Goal: Navigation & Orientation: Find specific page/section

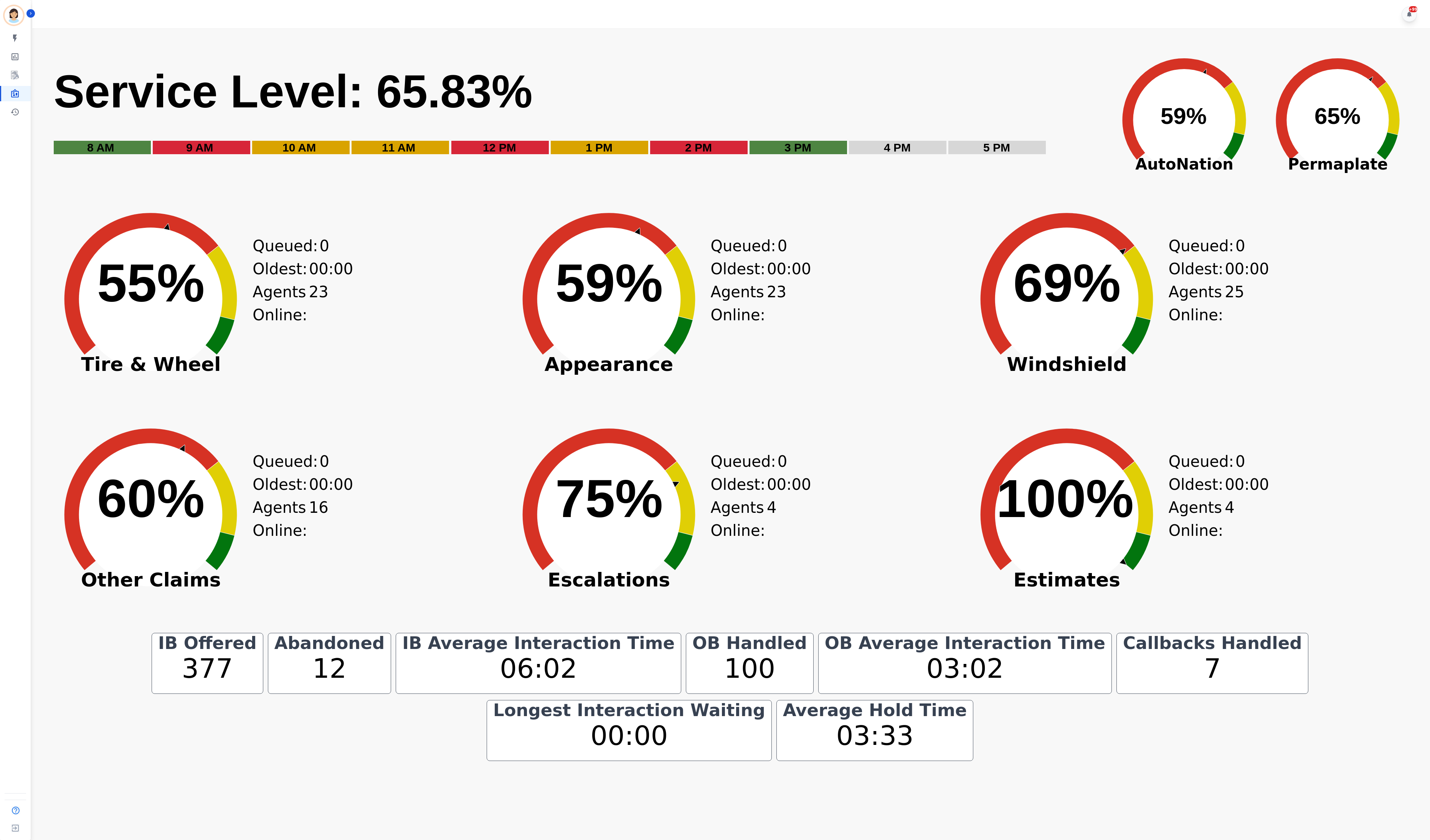
click at [298, 529] on div "Agents Online: 16" at bounding box center [285, 519] width 66 height 46
click at [491, 346] on div "Created with Highcharts 10.3.3 55% ​ 55% Tire & Wheel Queued: 0 Oldest: 00:00 A…" at bounding box center [272, 312] width 453 height 211
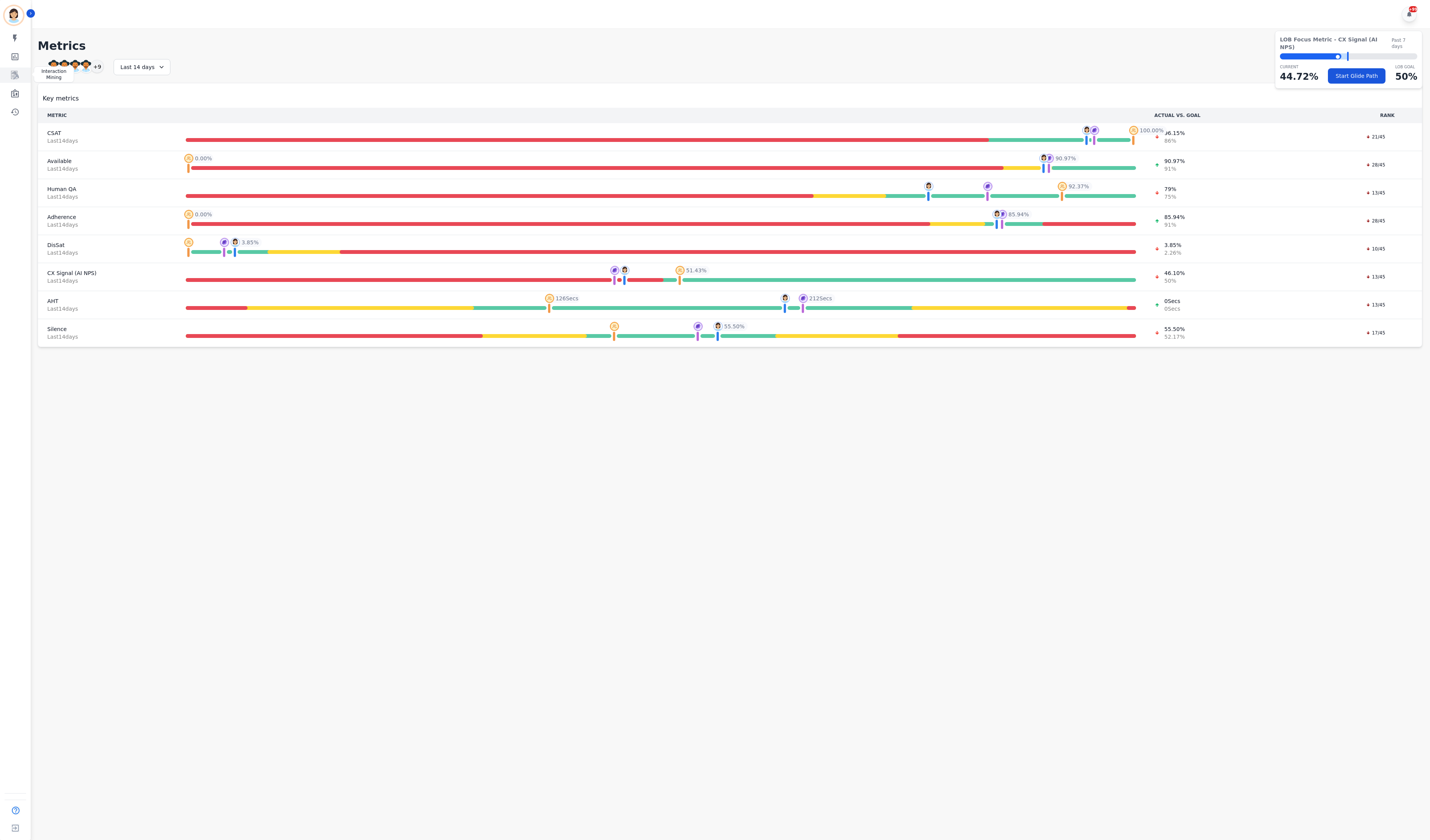
drag, startPoint x: 23, startPoint y: 77, endPoint x: 30, endPoint y: 79, distance: 7.3
click at [23, 77] on link "Sidebar" at bounding box center [16, 75] width 29 height 16
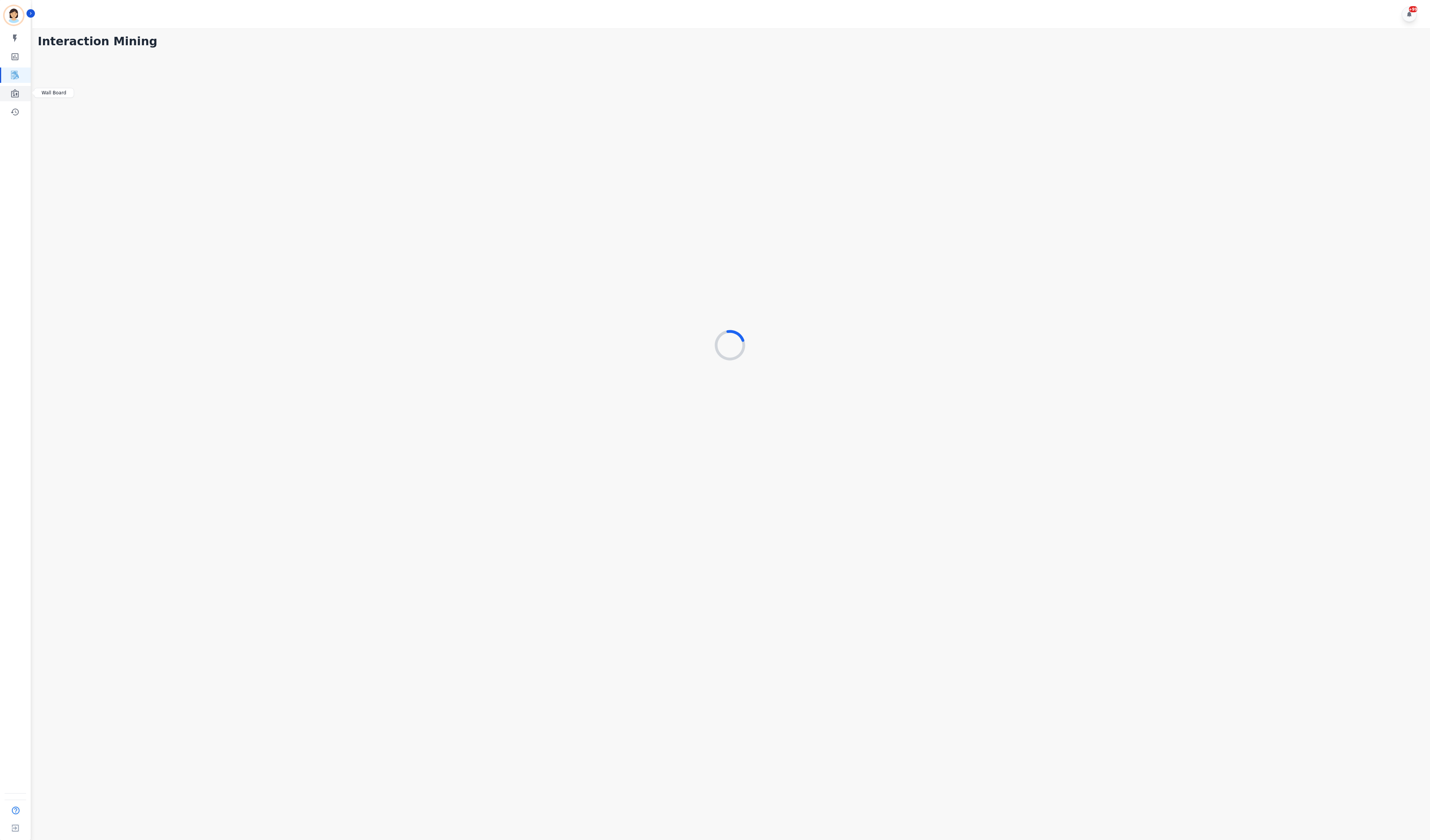
click at [13, 88] on link "Sidebar" at bounding box center [16, 94] width 29 height 16
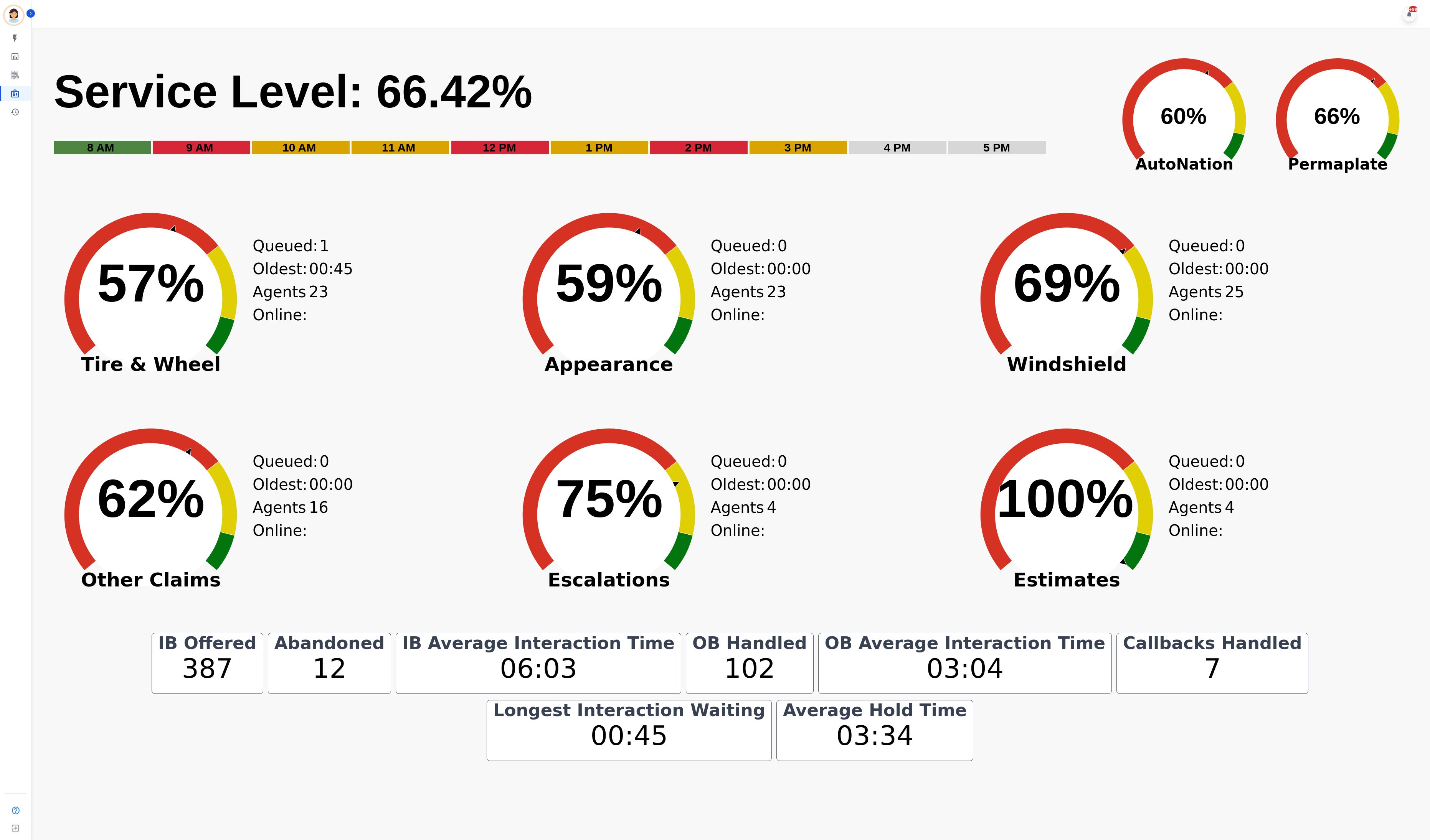
click at [485, 503] on div "Created with Highcharts 10.3.3 62% ​ 62% Other Claims Queued: 0 Oldest: 00:00 A…" at bounding box center [272, 527] width 453 height 211
click at [436, 453] on div "Created with Highcharts 10.3.3 62% ​ 62% Other Claims Queued: 0 Oldest: 00:00 A…" at bounding box center [272, 527] width 453 height 211
drag, startPoint x: 448, startPoint y: 249, endPoint x: 541, endPoint y: 282, distance: 98.7
click at [448, 250] on div "Created with Highcharts 10.3.3 57% ​ 57% Tire & Wheel Queued: 0 Oldest: 00:00 A…" at bounding box center [272, 312] width 453 height 211
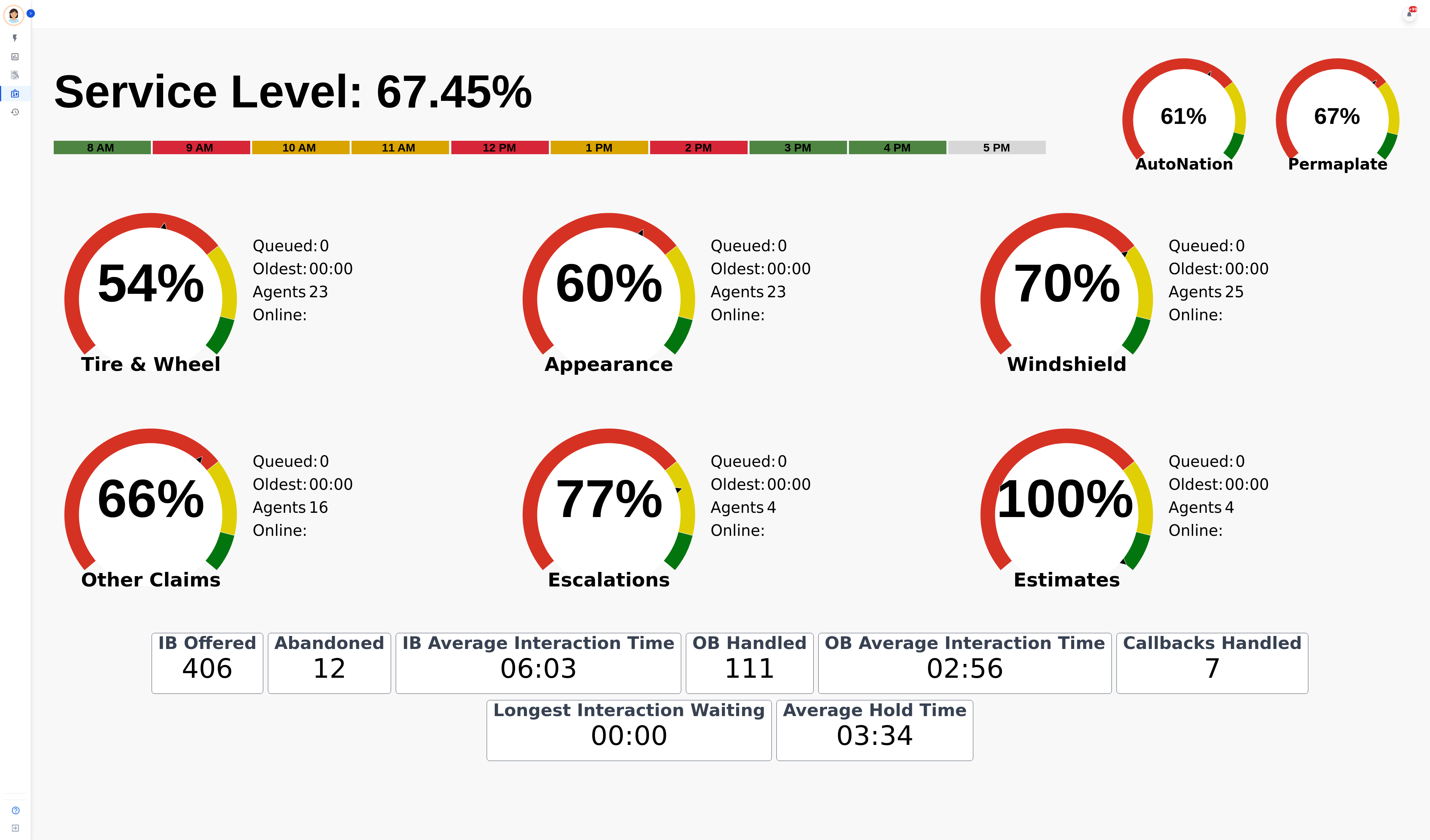
drag, startPoint x: 479, startPoint y: 545, endPoint x: 464, endPoint y: 548, distance: 15.3
click at [479, 545] on div "Created with Highcharts 10.3.3 66% ​ 66% Other Claims Queued: 0 Oldest: 00:00 A…" at bounding box center [272, 527] width 453 height 211
click at [838, 388] on div "Created with Highcharts 10.3.3 63% ​ 63% Appearance Queued: 0 Oldest: 00:00 Age…" at bounding box center [730, 312] width 453 height 211
